Goal: Task Accomplishment & Management: Use online tool/utility

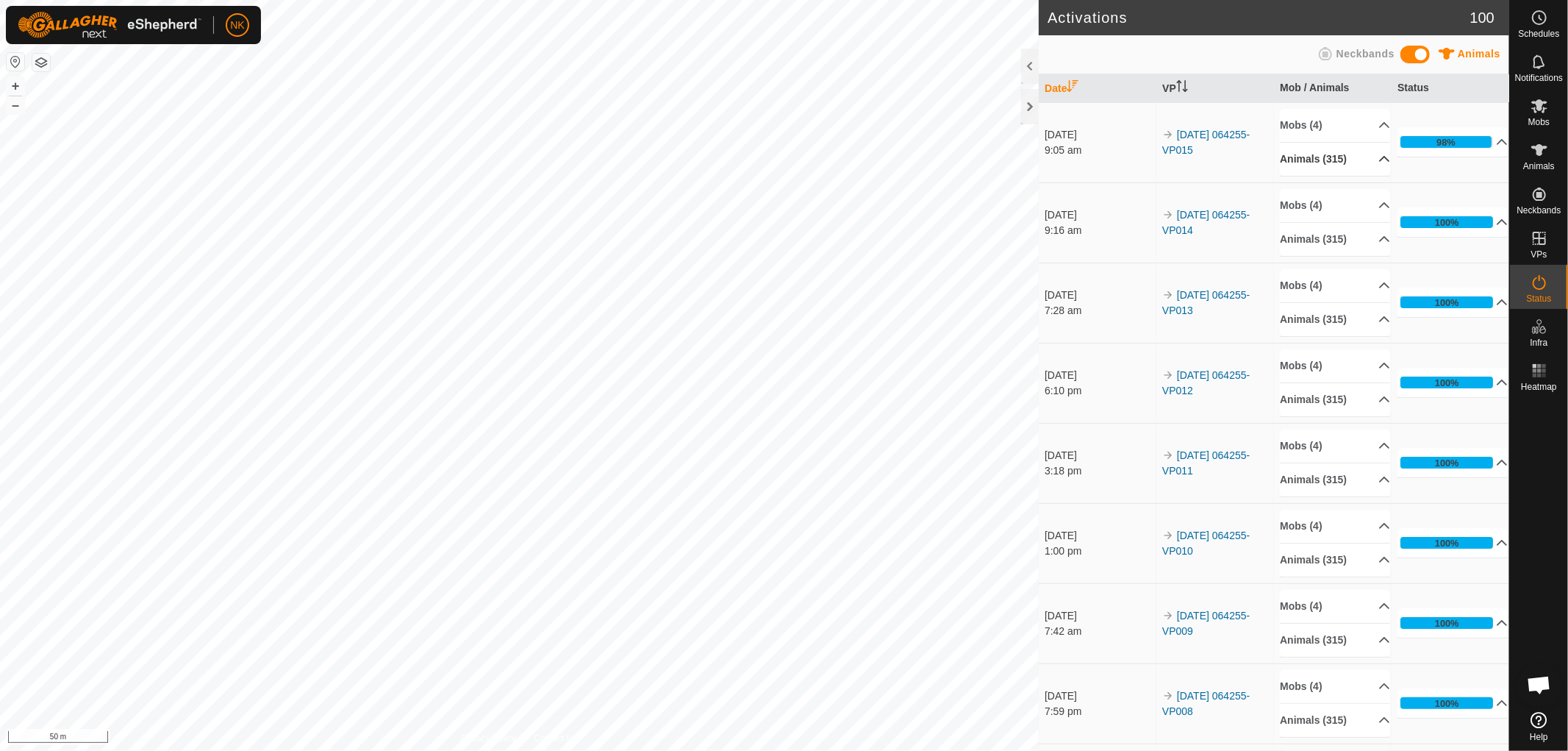
click at [1337, 151] on p-accordion-header "Animals (315)" at bounding box center [1335, 159] width 110 height 33
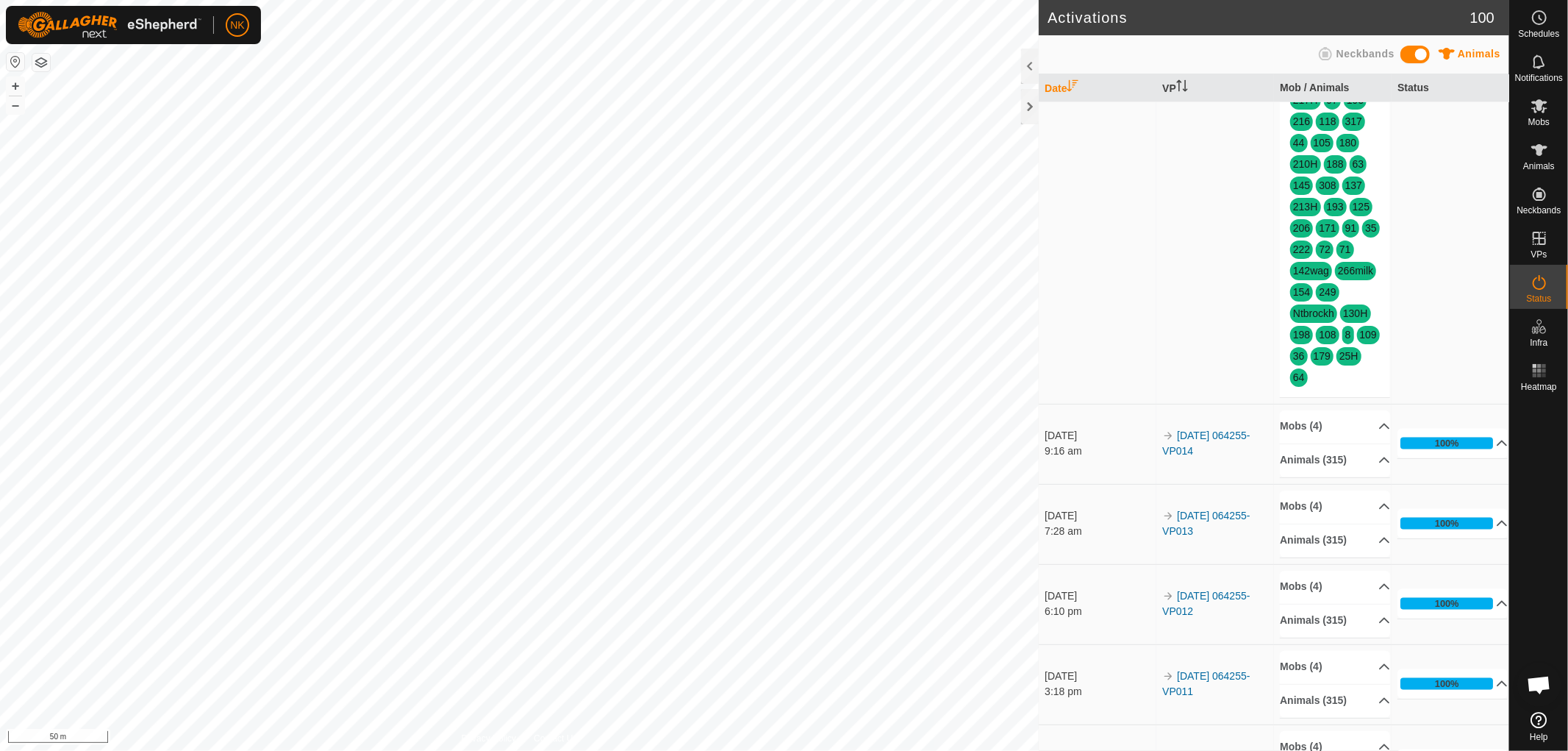
scroll to position [2043, 0]
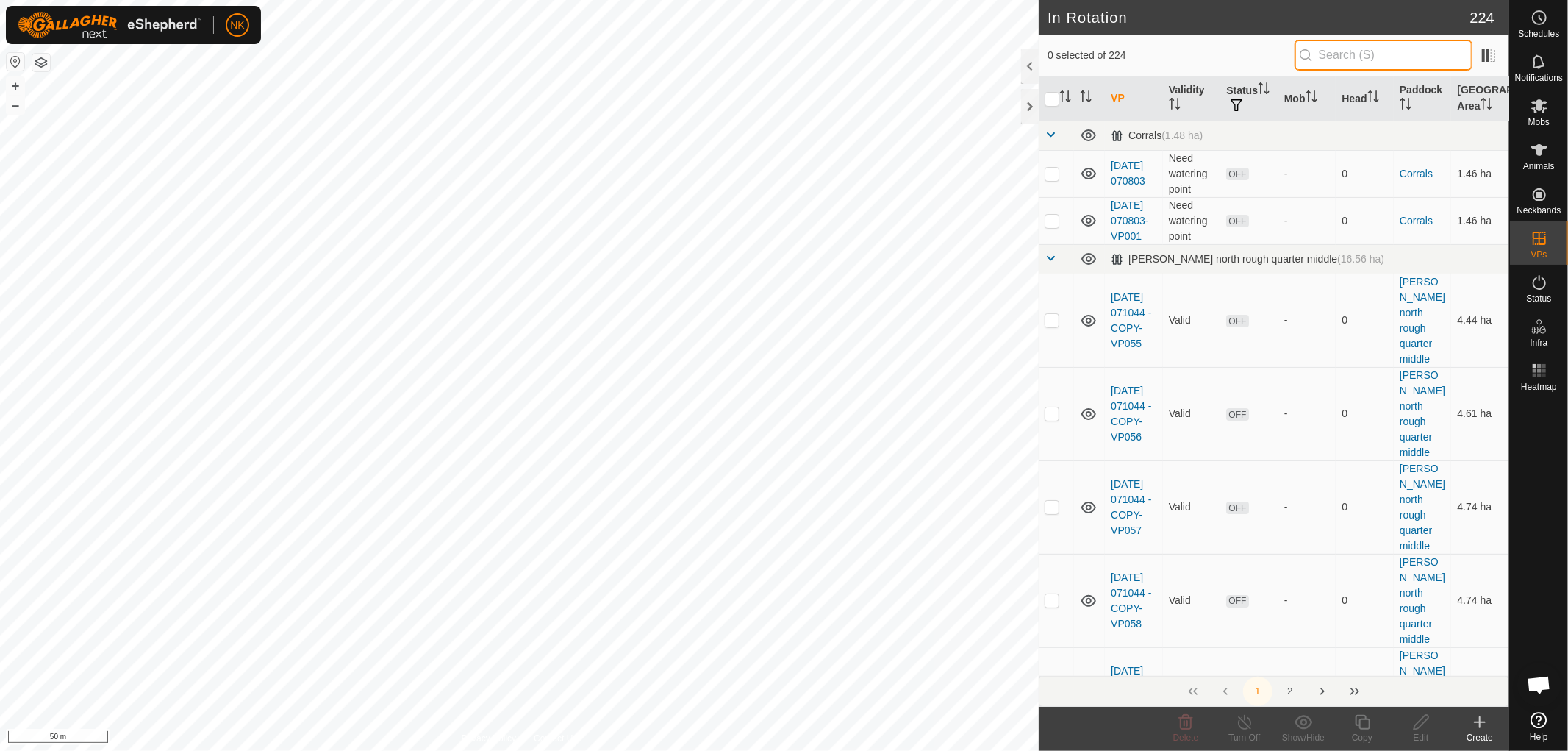
click at [782, 59] on input "text" at bounding box center [1383, 55] width 178 height 31
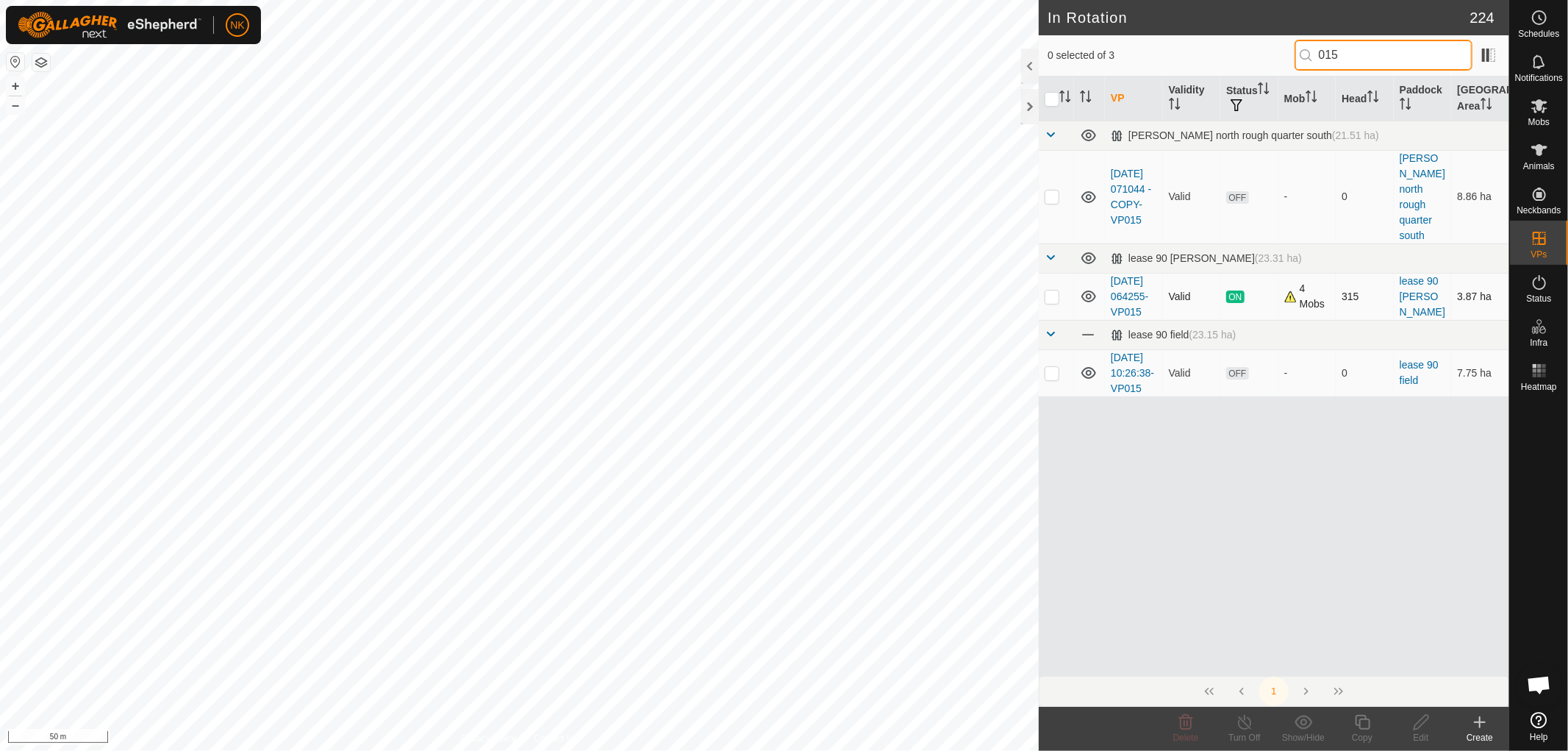
type input "015"
click at [782, 290] on p-checkbox at bounding box center [1052, 296] width 15 height 12
checkbox input "true"
click at [782, 325] on icon at bounding box center [1362, 722] width 18 height 18
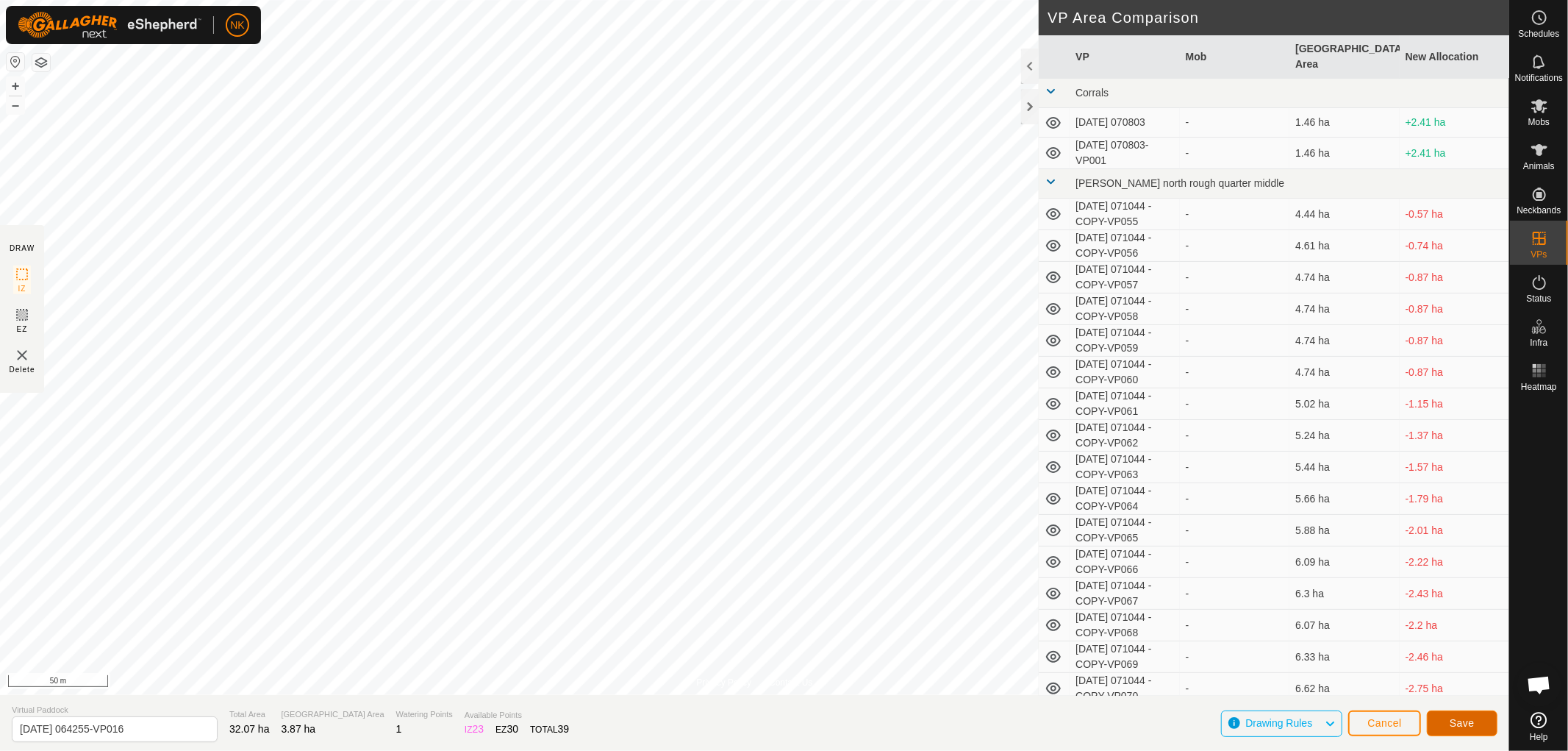
click at [782, 325] on button "Save" at bounding box center [1462, 723] width 71 height 26
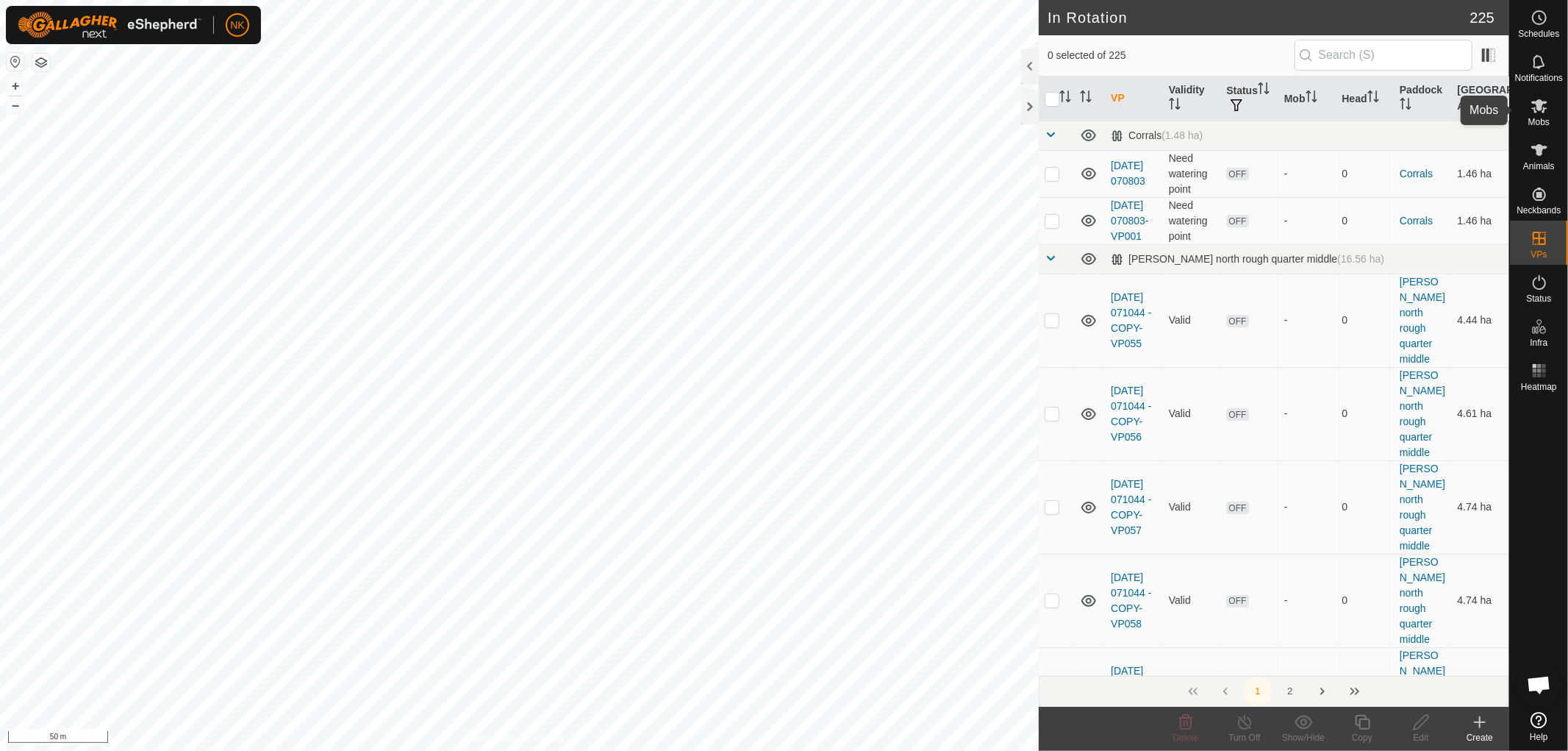
click at [782, 117] on span "Mobs" at bounding box center [1538, 122] width 21 height 9
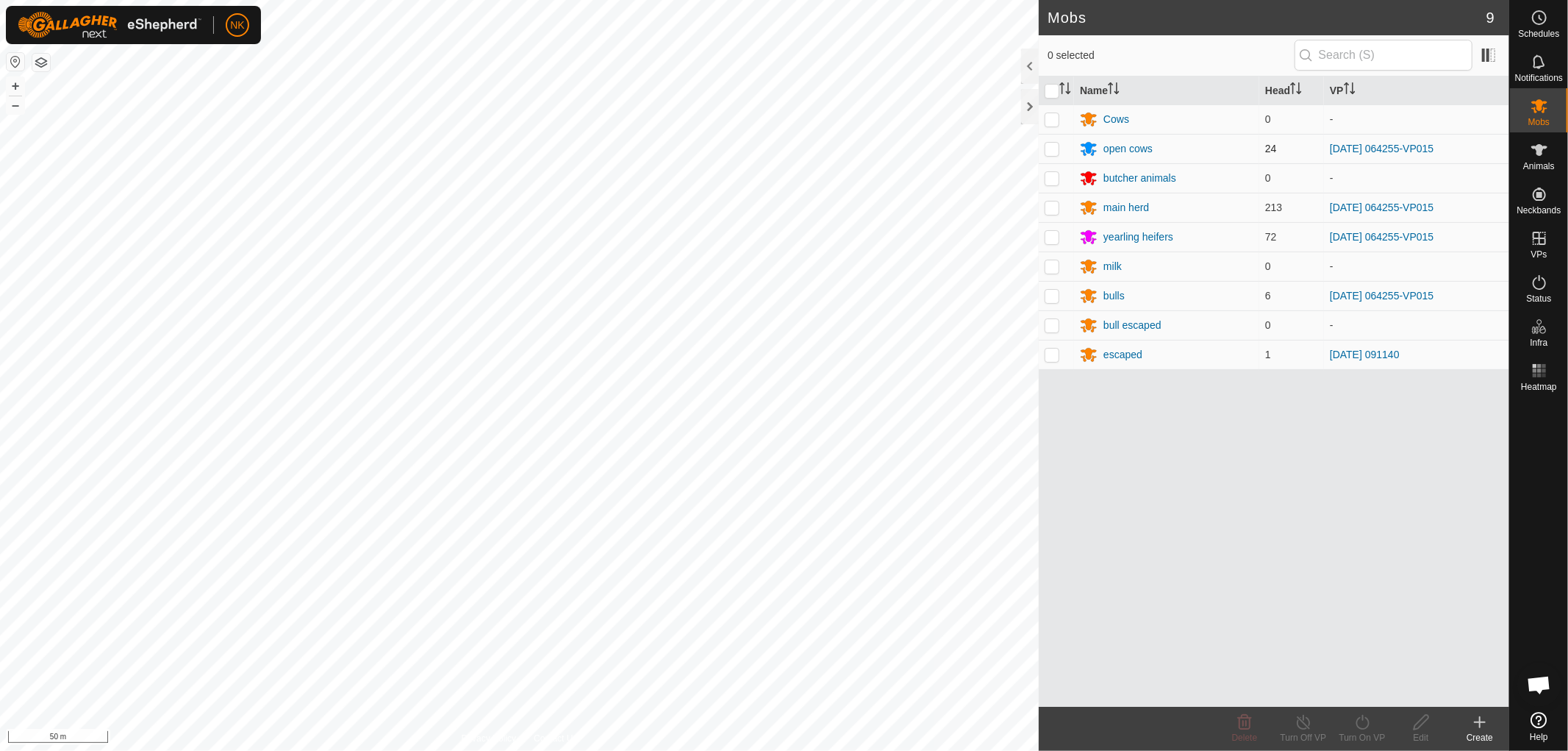
click at [782, 148] on p-checkbox at bounding box center [1052, 148] width 15 height 12
checkbox input "true"
click at [782, 206] on p-checkbox at bounding box center [1052, 208] width 15 height 12
checkbox input "true"
click at [782, 234] on p-checkbox at bounding box center [1052, 237] width 15 height 12
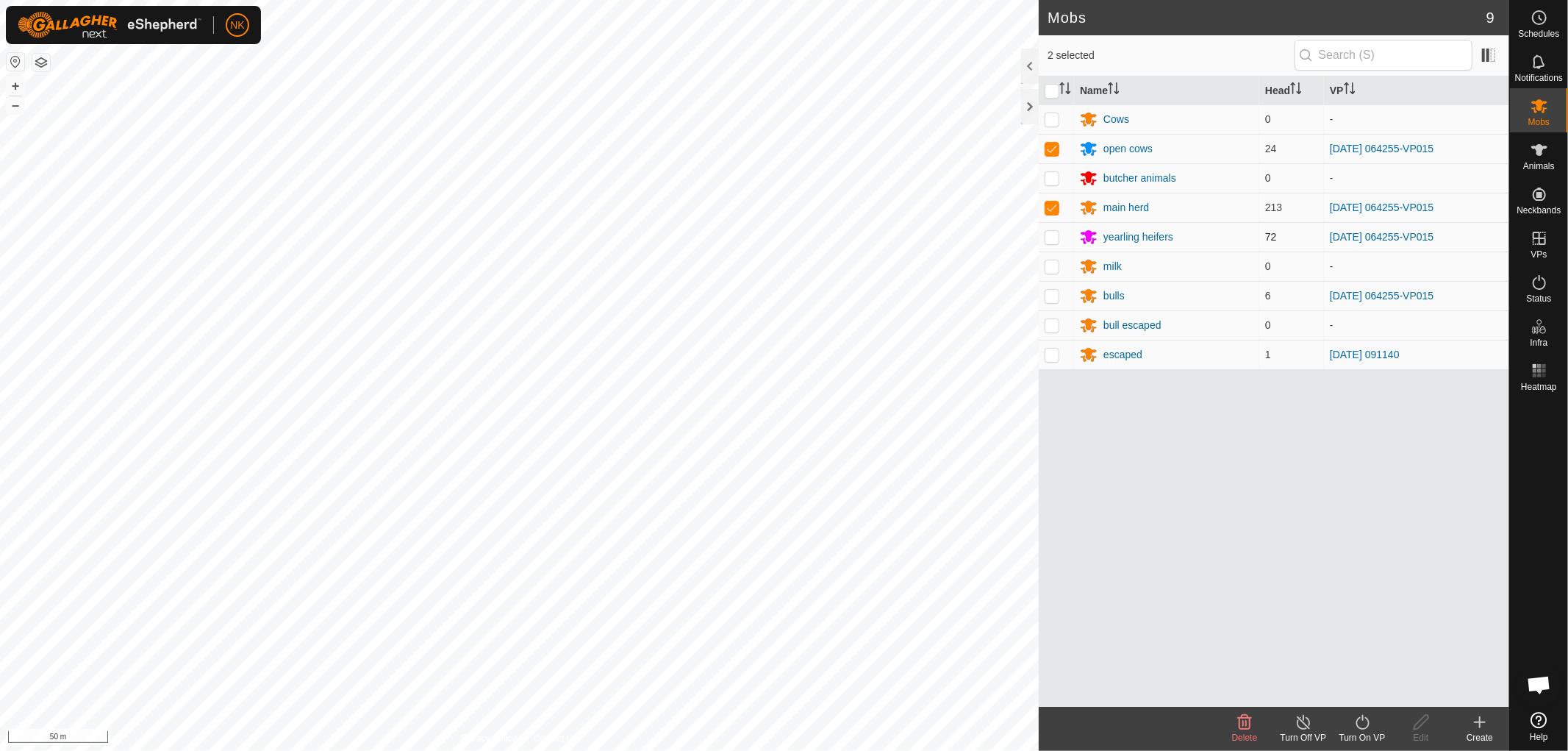
checkbox input "true"
click at [782, 297] on p-checkbox at bounding box center [1052, 295] width 15 height 12
checkbox input "true"
click at [782, 325] on div "Turn On VP" at bounding box center [1363, 738] width 59 height 13
click at [782, 325] on link "Now" at bounding box center [1406, 690] width 145 height 30
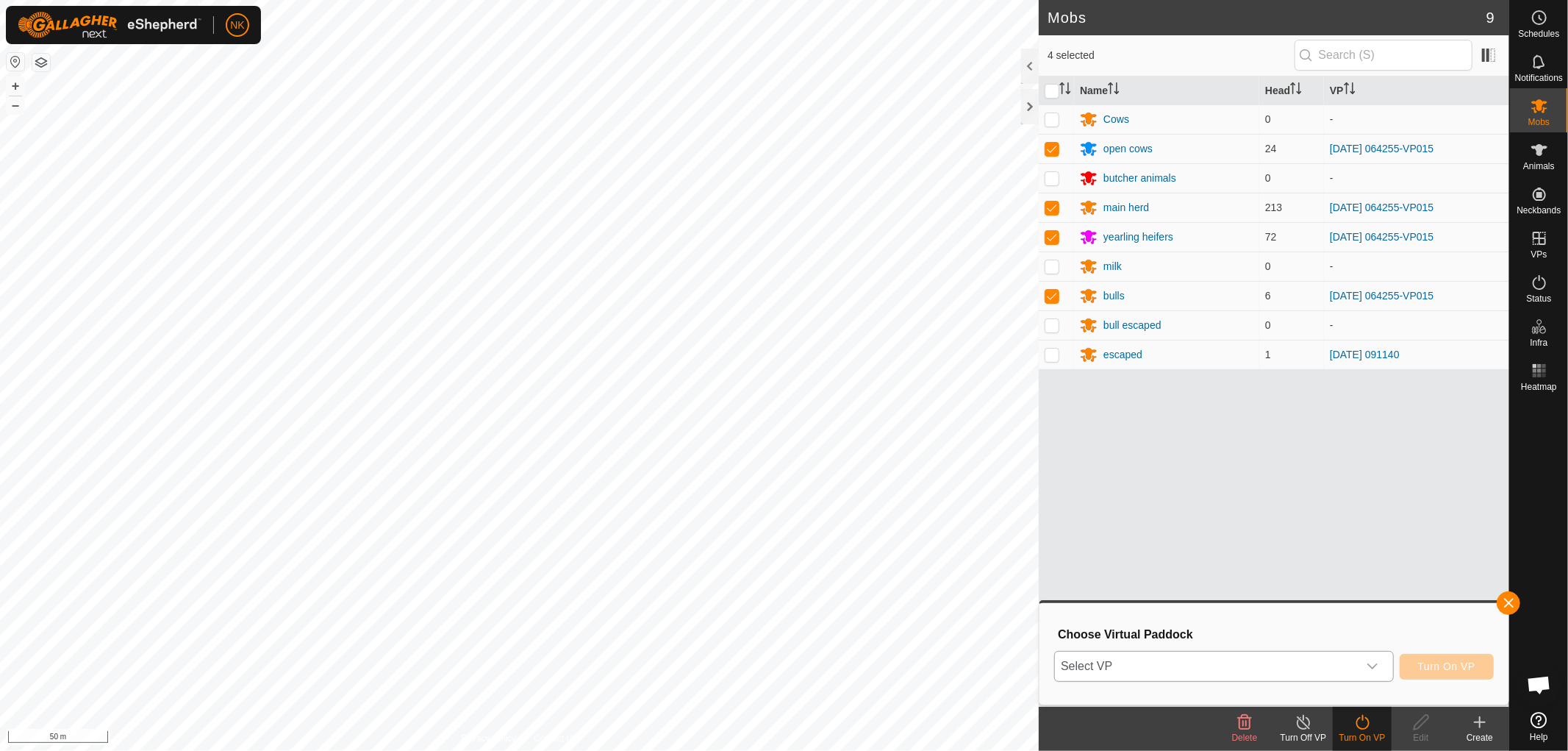
click at [782, 325] on span "Select VP" at bounding box center [1206, 666] width 303 height 30
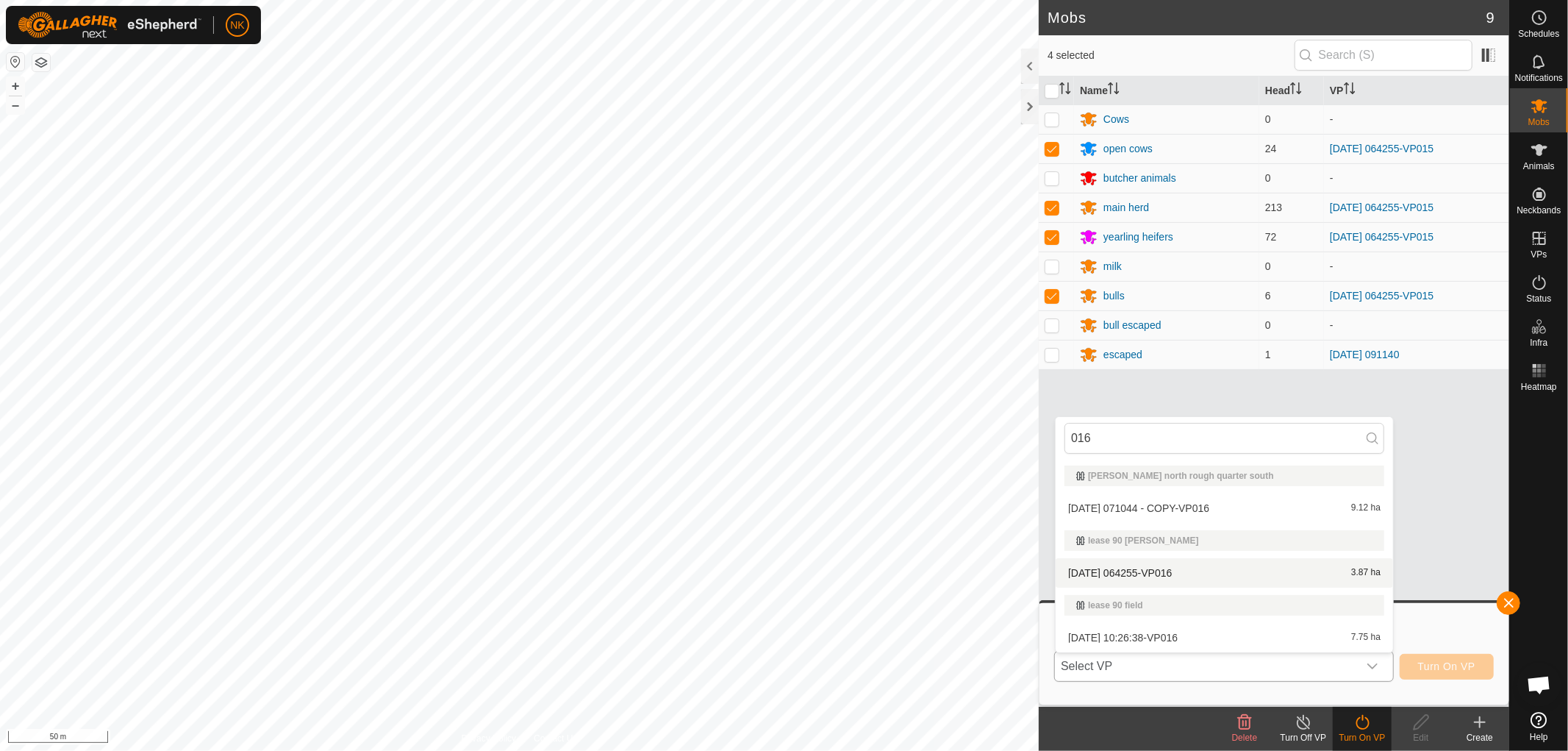
type input "016"
click at [782, 325] on li "2025-09-23 064255-VP016 3.87 ha" at bounding box center [1224, 573] width 337 height 30
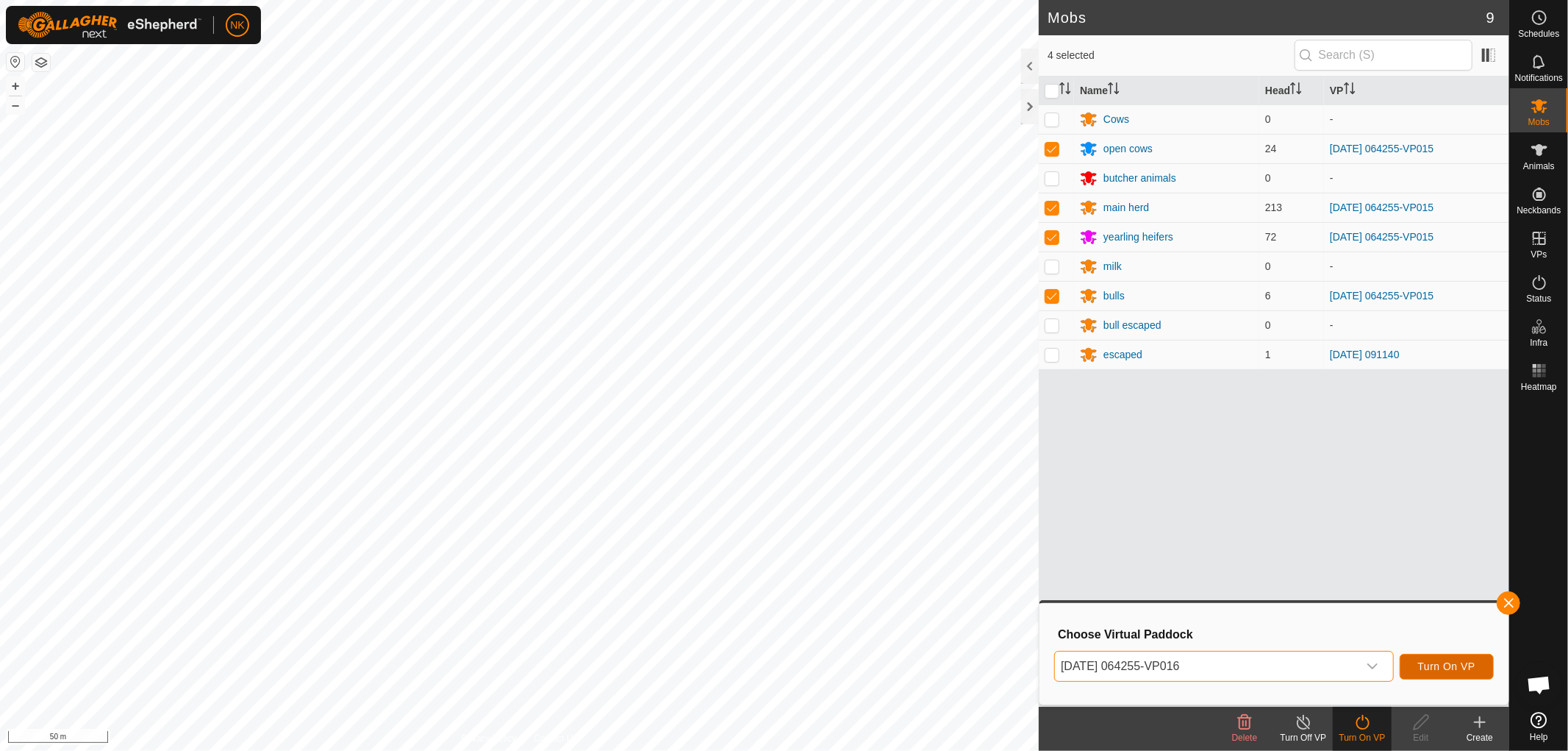
click at [782, 325] on span "Turn On VP" at bounding box center [1447, 666] width 58 height 12
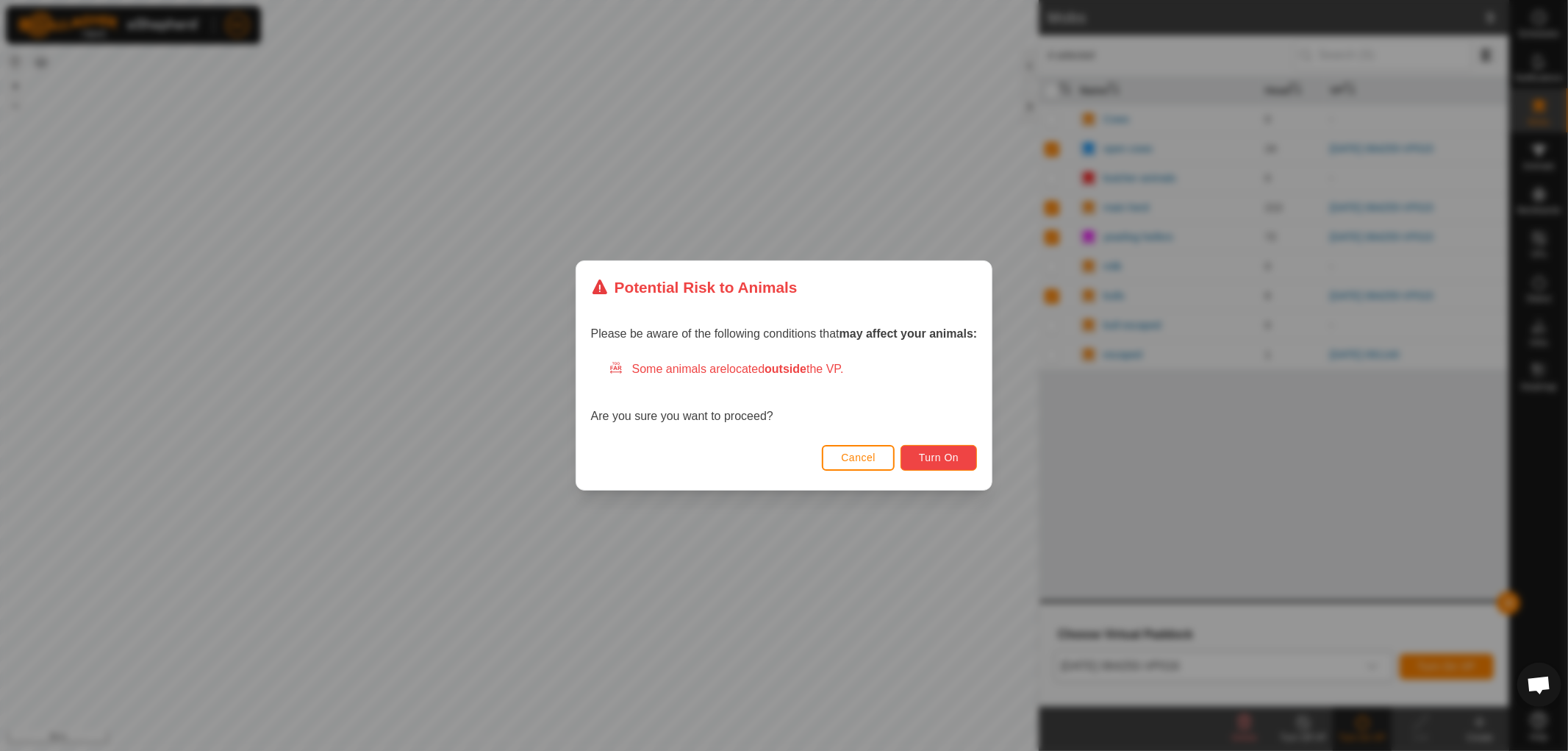
click at [782, 325] on button "Turn On" at bounding box center [939, 458] width 77 height 26
